Goal: Check status: Check status

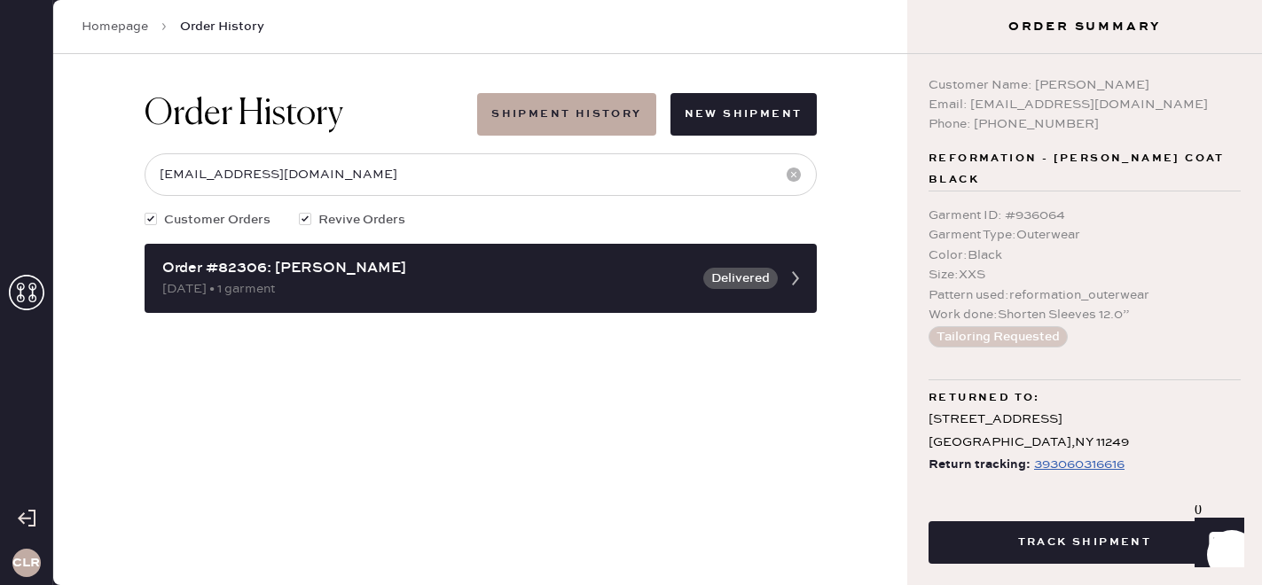
click at [22, 288] on use at bounding box center [26, 292] width 35 height 35
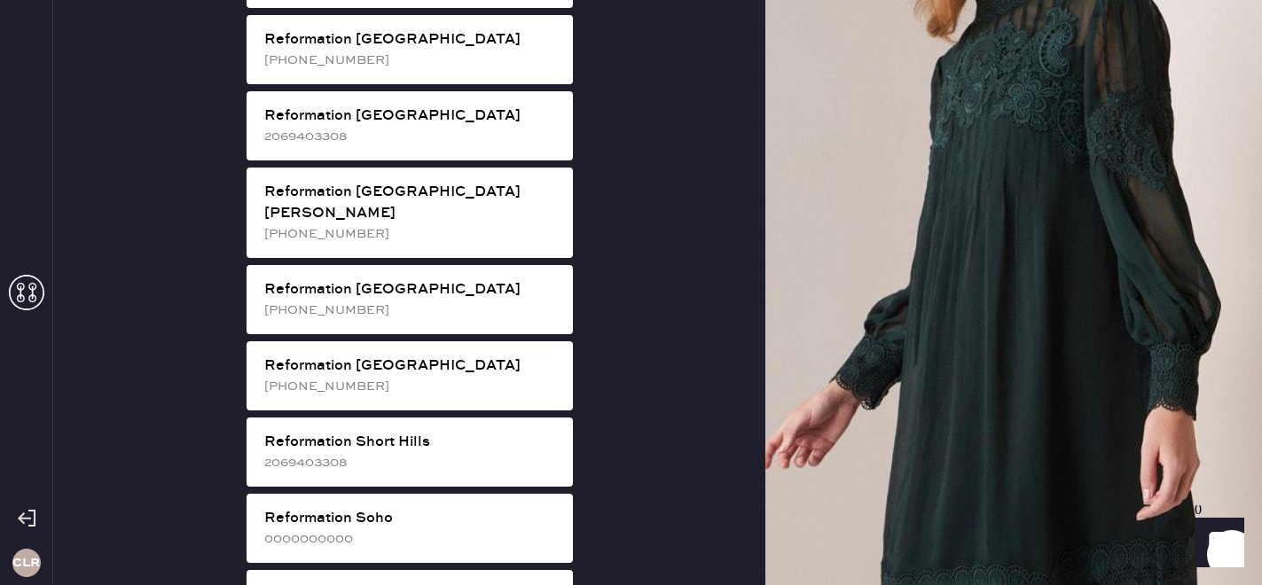
scroll to position [2812, 0]
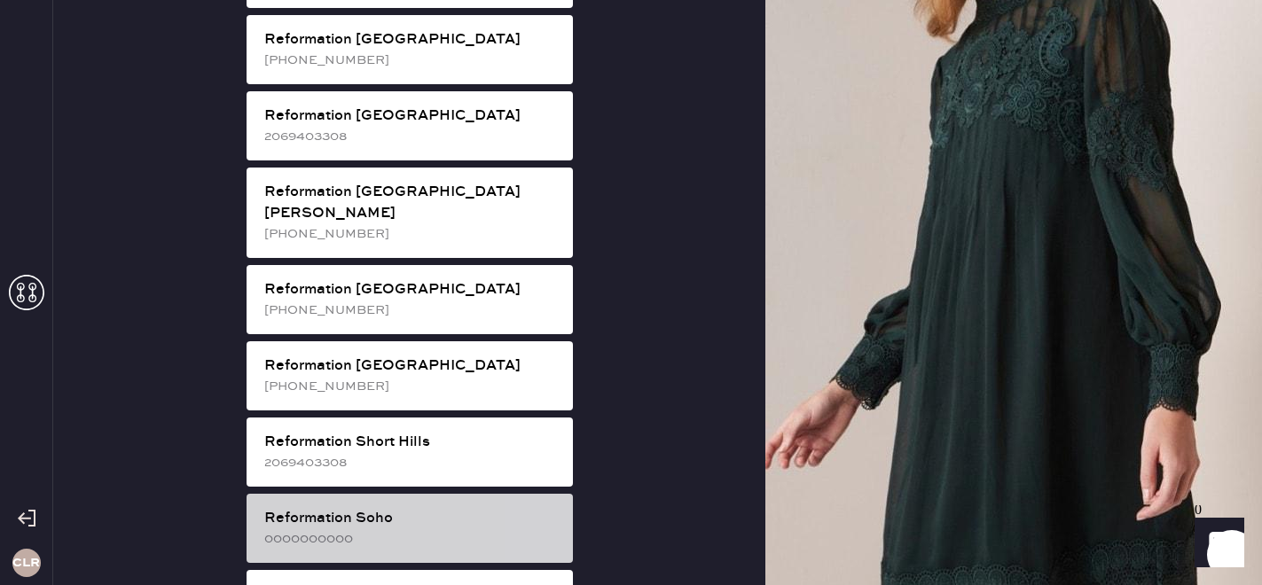
click at [413, 529] on div "0000000000" at bounding box center [411, 539] width 294 height 20
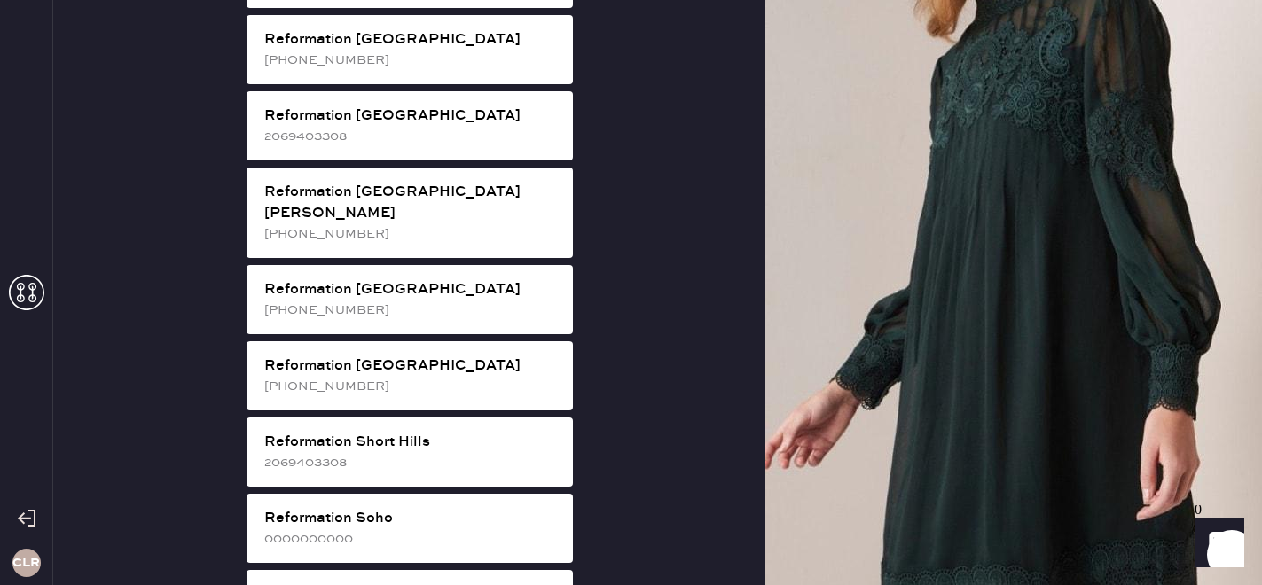
scroll to position [58, 0]
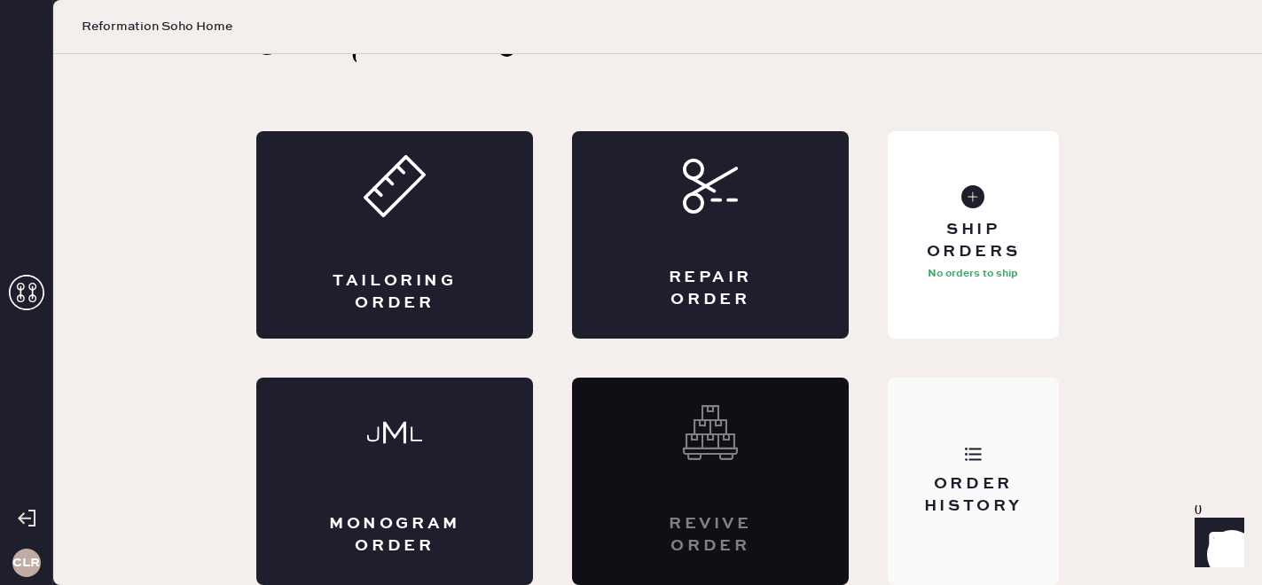
click at [995, 476] on div "Order History" at bounding box center [973, 495] width 143 height 44
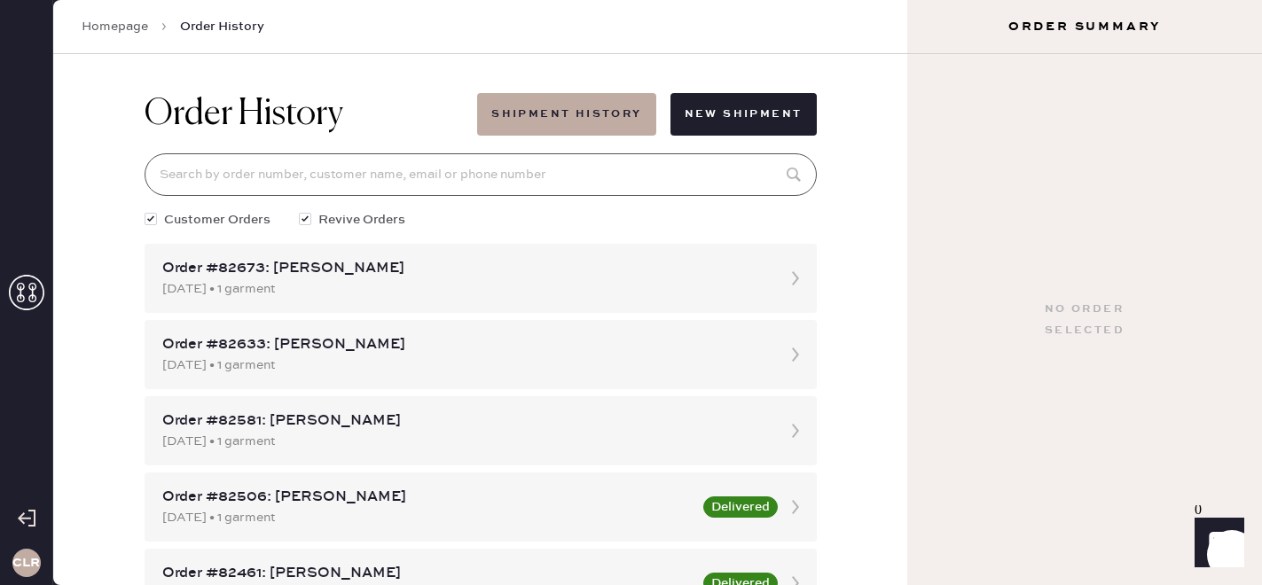
click at [364, 171] on input at bounding box center [481, 174] width 672 height 43
paste input "81999"
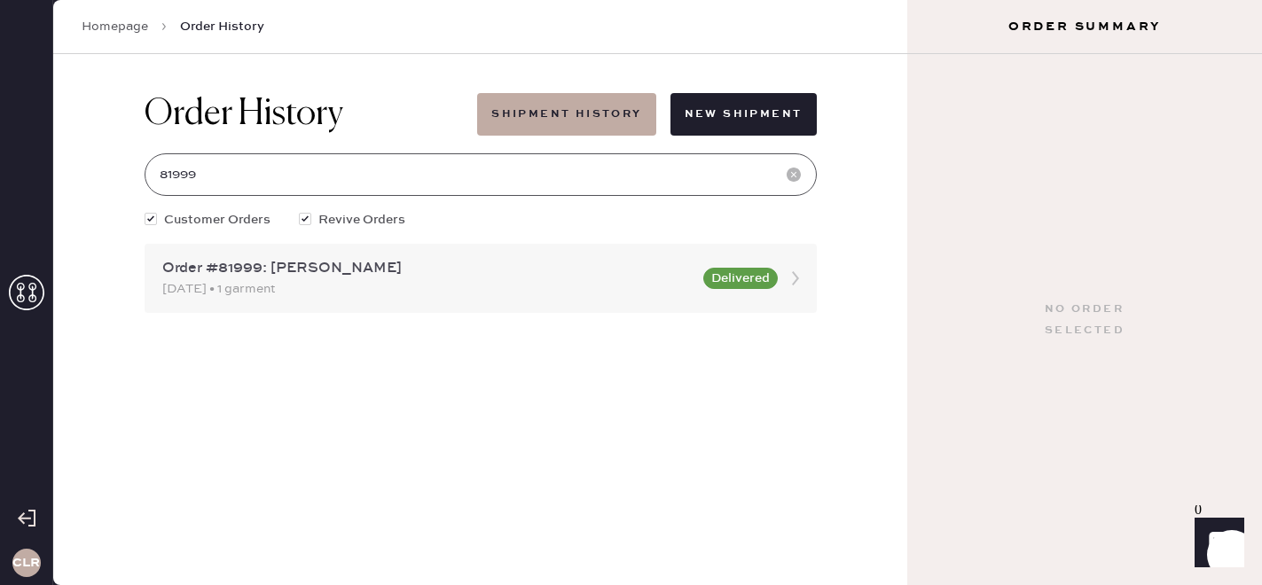
type input "81999"
click at [444, 265] on div "Order #81999: [PERSON_NAME]" at bounding box center [427, 268] width 530 height 21
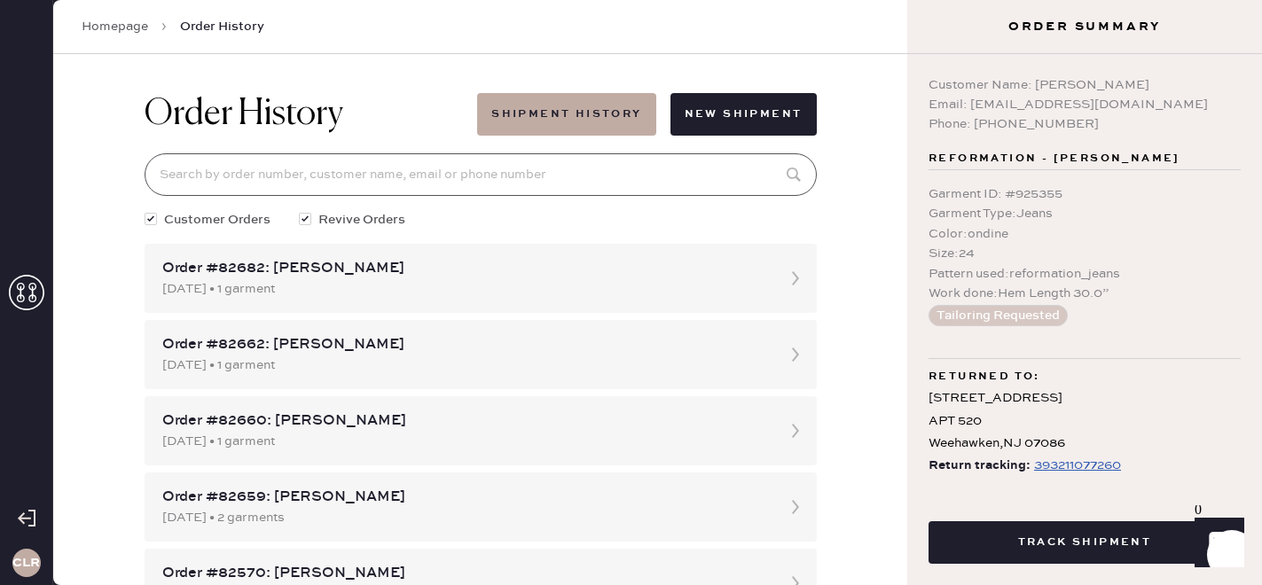
click at [480, 173] on input at bounding box center [481, 174] width 672 height 43
paste input "81999"
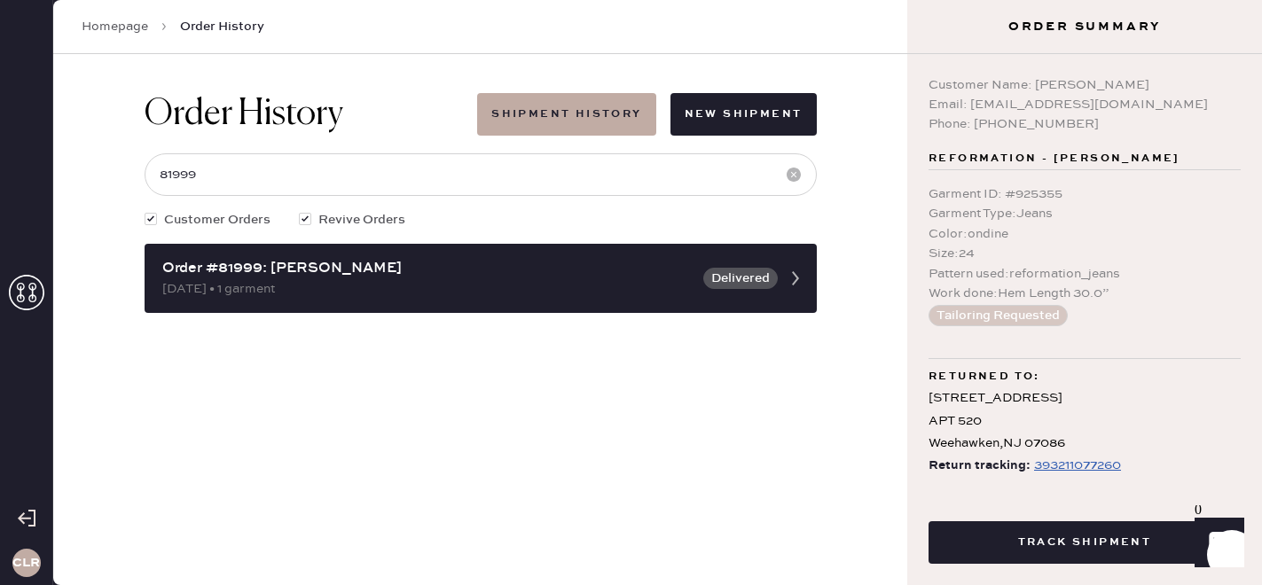
click at [1073, 462] on div "393211077260" at bounding box center [1077, 465] width 87 height 21
drag, startPoint x: 969, startPoint y: 103, endPoint x: 1217, endPoint y: 102, distance: 248.3
click at [1217, 102] on div "Email: [EMAIL_ADDRESS][DOMAIN_NAME]" at bounding box center [1084, 105] width 312 height 20
copy div "[EMAIL_ADDRESS][DOMAIN_NAME]"
click at [286, 175] on input "81999" at bounding box center [481, 174] width 672 height 43
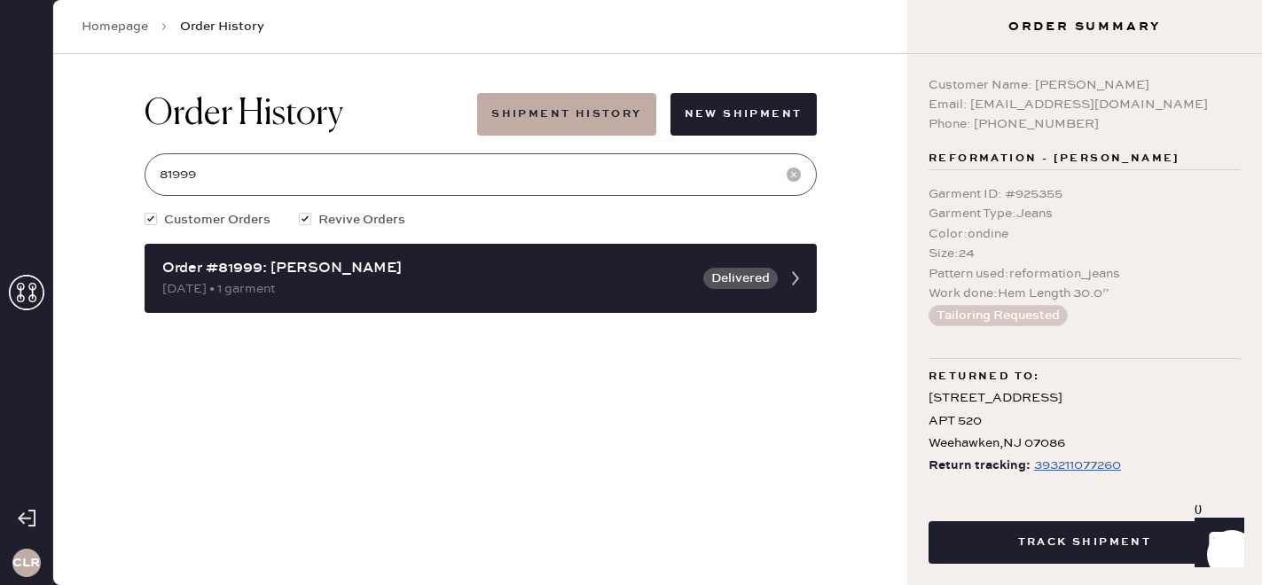
click at [286, 175] on input "81999" at bounding box center [481, 174] width 672 height 43
paste input "[EMAIL_ADDRESS][DOMAIN_NAME]"
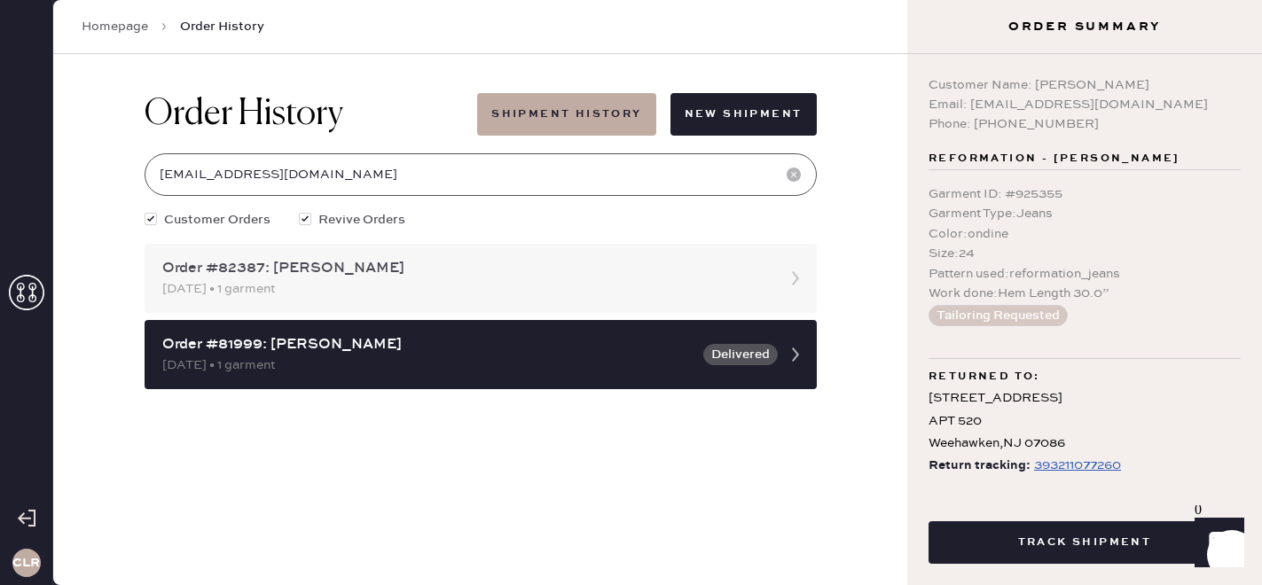
type input "[EMAIL_ADDRESS][DOMAIN_NAME]"
click at [379, 282] on div "[DATE] • 1 garment" at bounding box center [464, 289] width 605 height 20
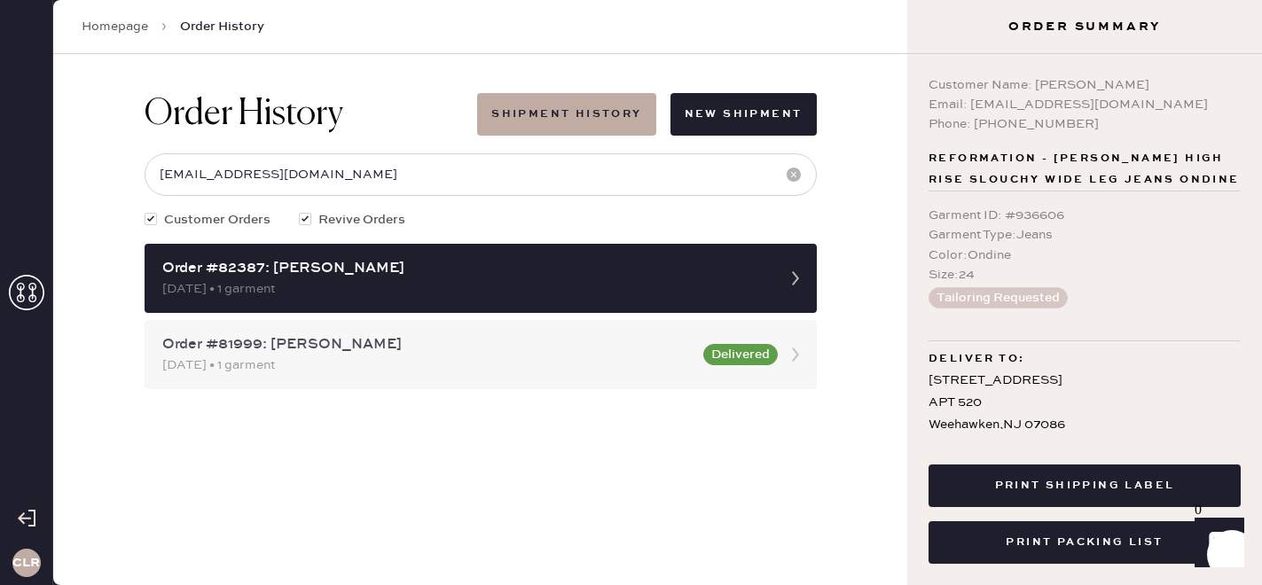
click at [505, 348] on div "Order #81999: [PERSON_NAME]" at bounding box center [427, 344] width 530 height 21
